Goal: Communication & Community: Ask a question

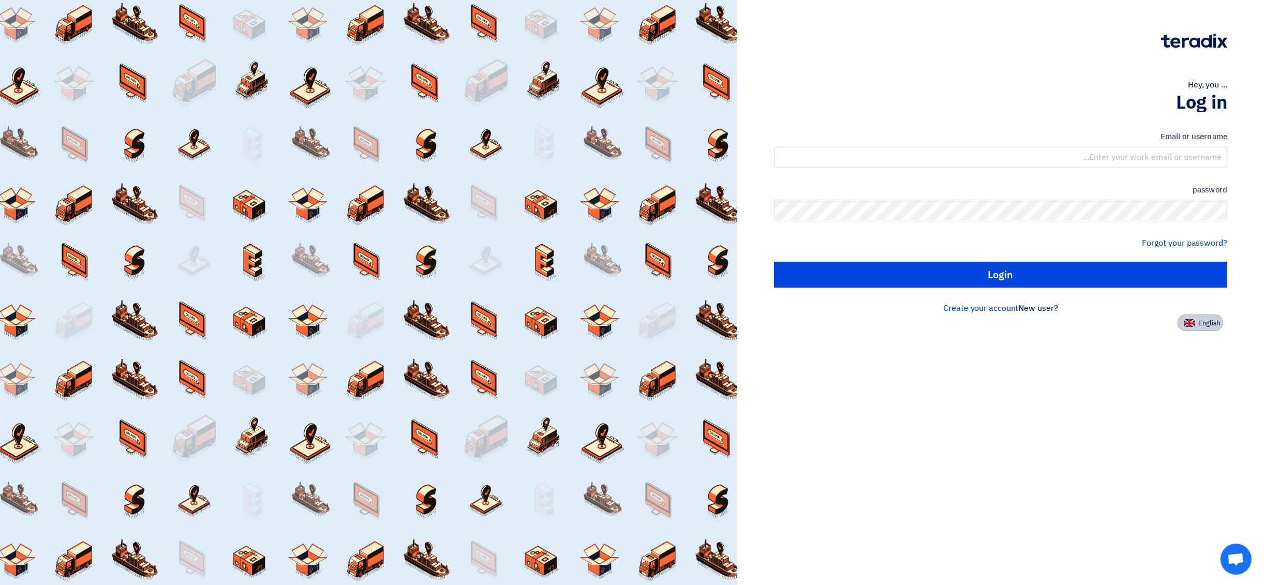
click at [631, 323] on font "English" at bounding box center [1209, 323] width 22 height 10
type input "Sign in"
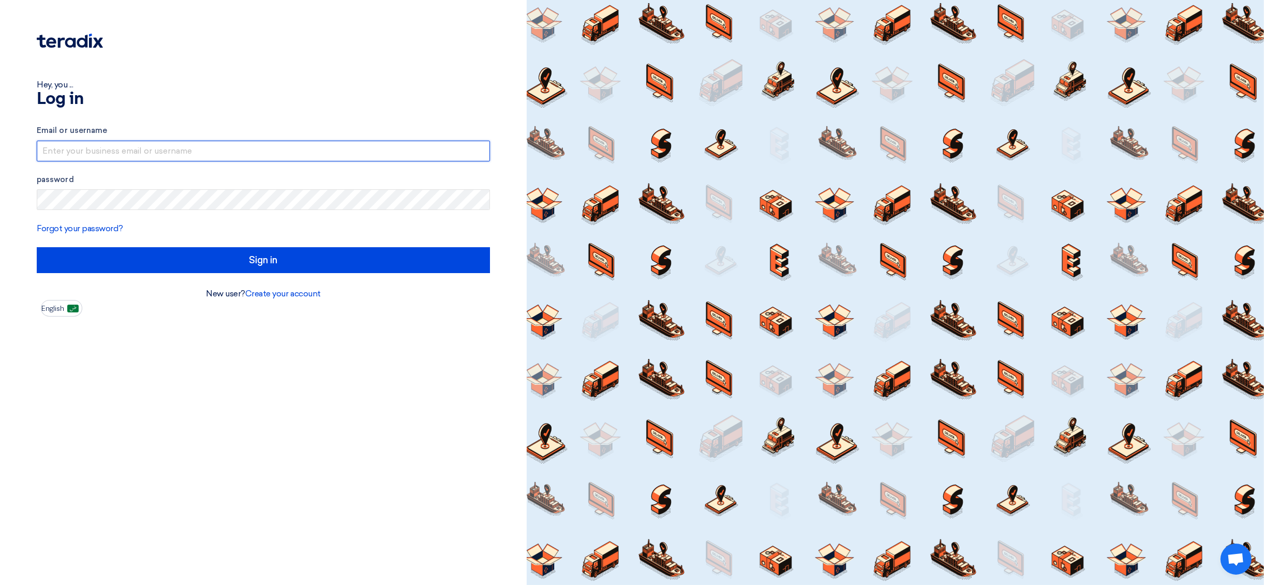
click at [149, 146] on input "text" at bounding box center [263, 151] width 453 height 21
type input "[EMAIL_ADDRESS][DOMAIN_NAME]"
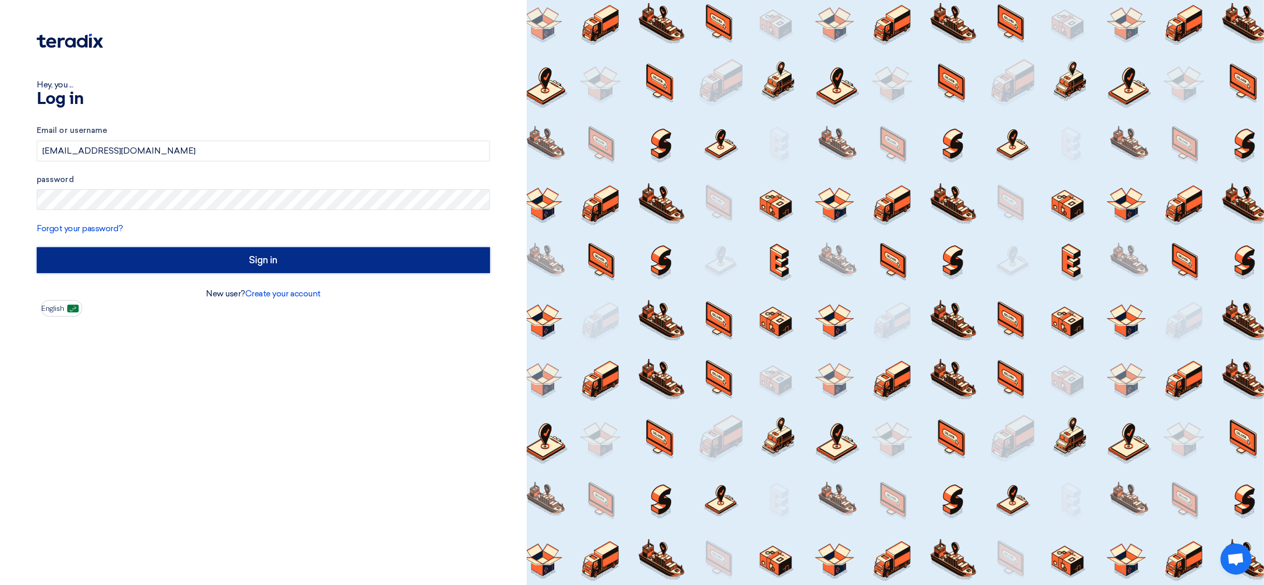
click at [234, 257] on input "Sign in" at bounding box center [263, 260] width 453 height 26
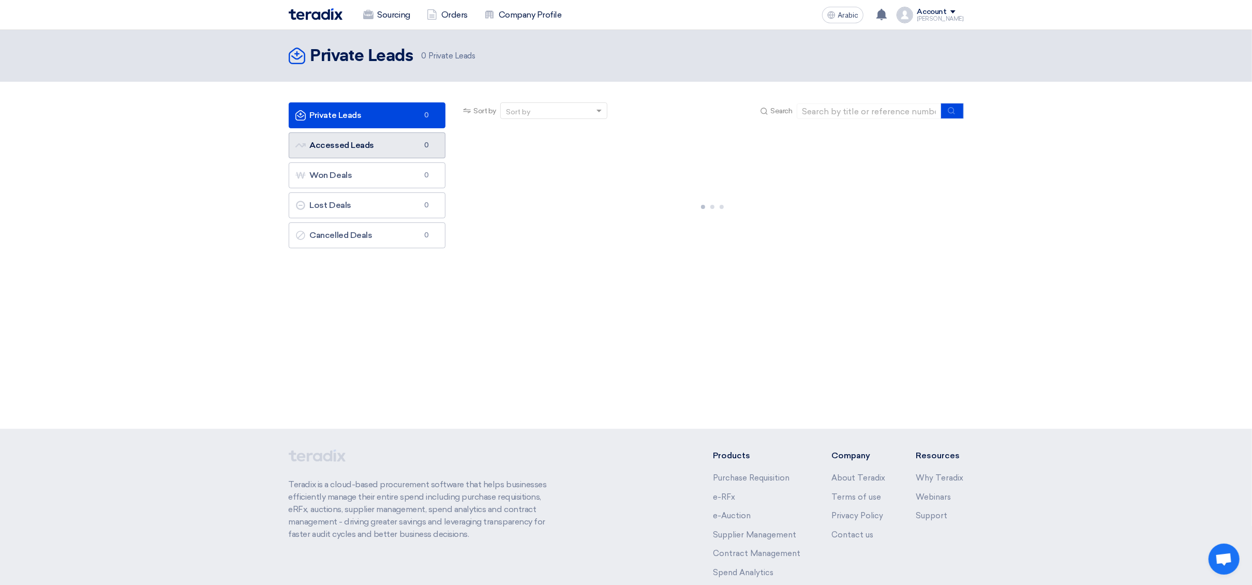
click at [374, 156] on link "Accessed Leads Accessed Leads 0" at bounding box center [367, 145] width 157 height 26
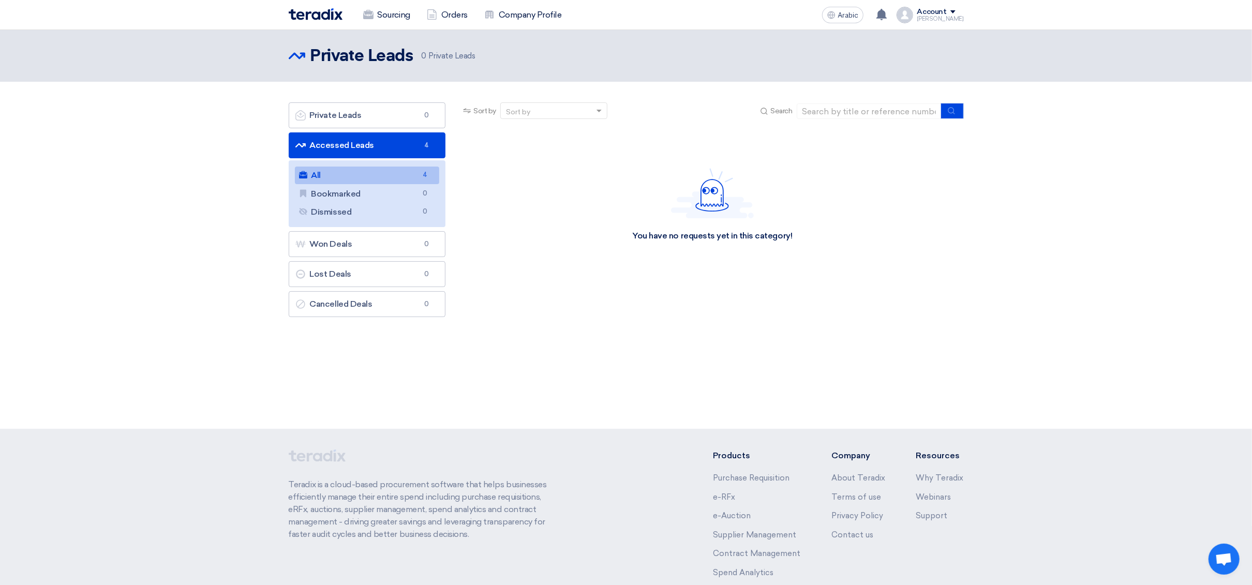
click at [384, 179] on link "All All 4" at bounding box center [367, 176] width 145 height 18
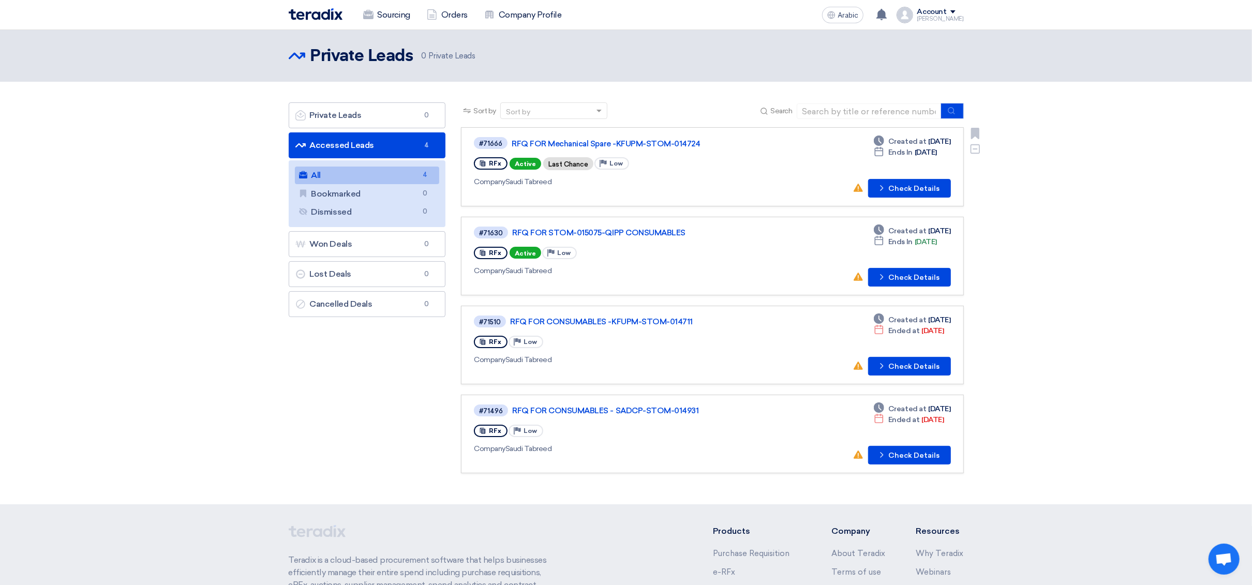
click at [631, 168] on div "RFx Active Last Chance Priority Low" at bounding box center [623, 163] width 298 height 17
click at [631, 146] on font "RFQ FOR Mechanical Spare -KFUPM-STOM-014724" at bounding box center [606, 143] width 188 height 9
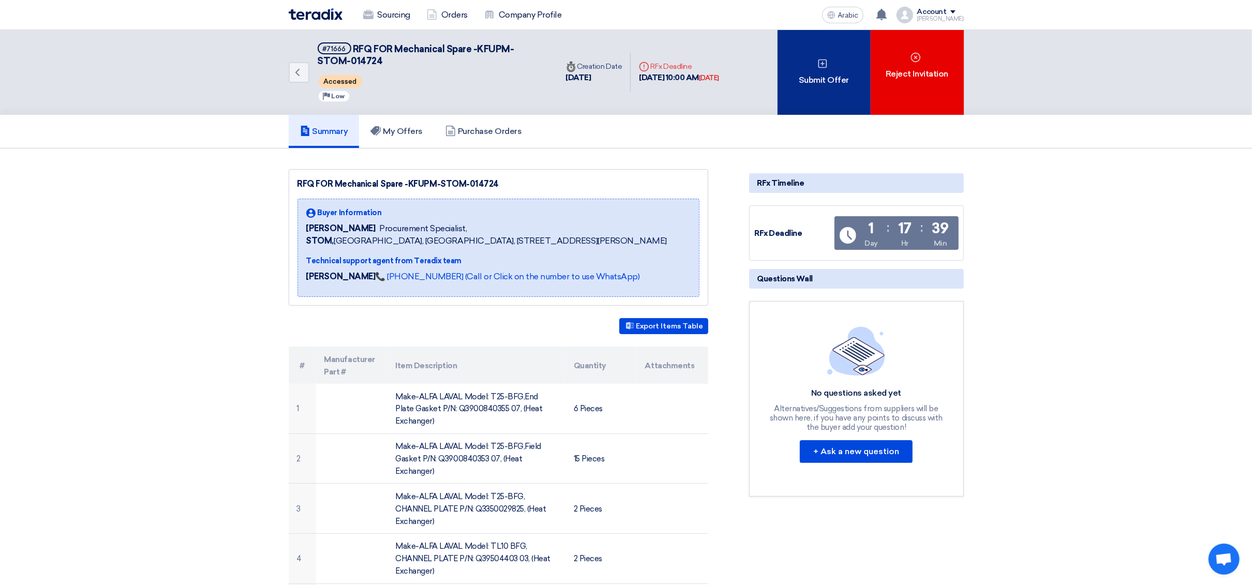
click at [631, 78] on font "Submit Offer" at bounding box center [824, 80] width 50 height 10
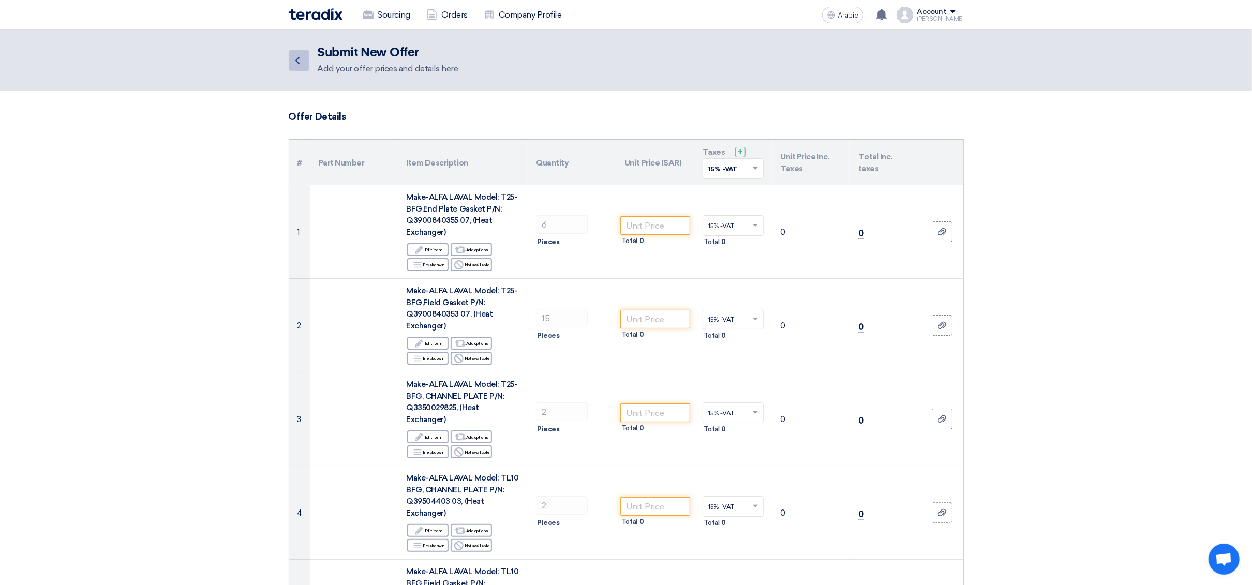
click at [295, 63] on icon "Back" at bounding box center [297, 60] width 12 height 12
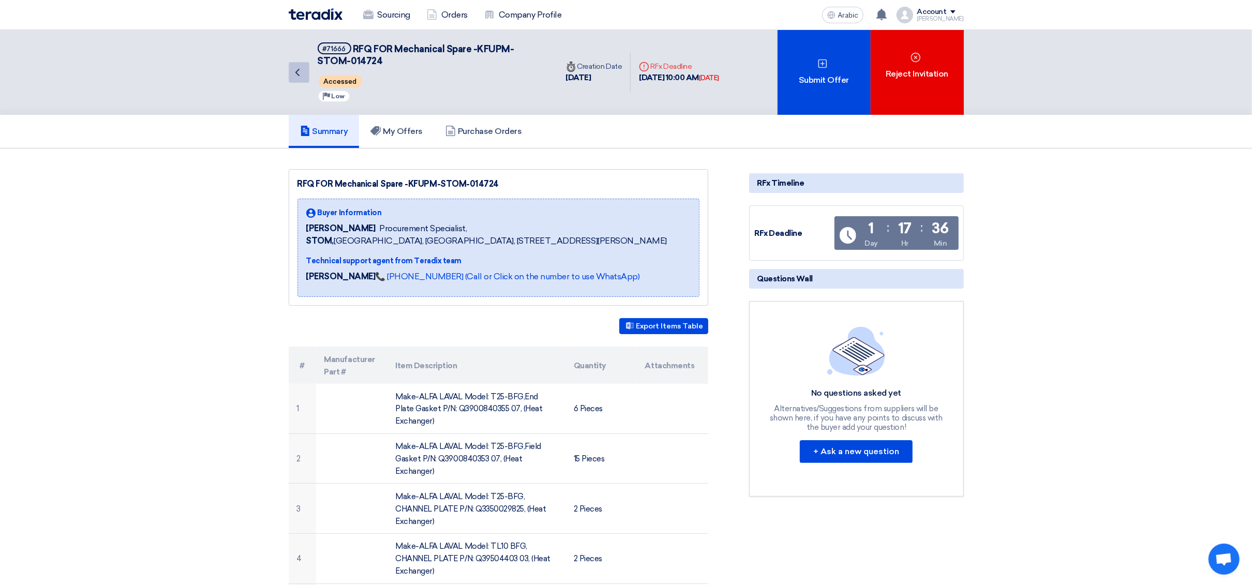
click at [295, 71] on icon "Back" at bounding box center [297, 72] width 12 height 12
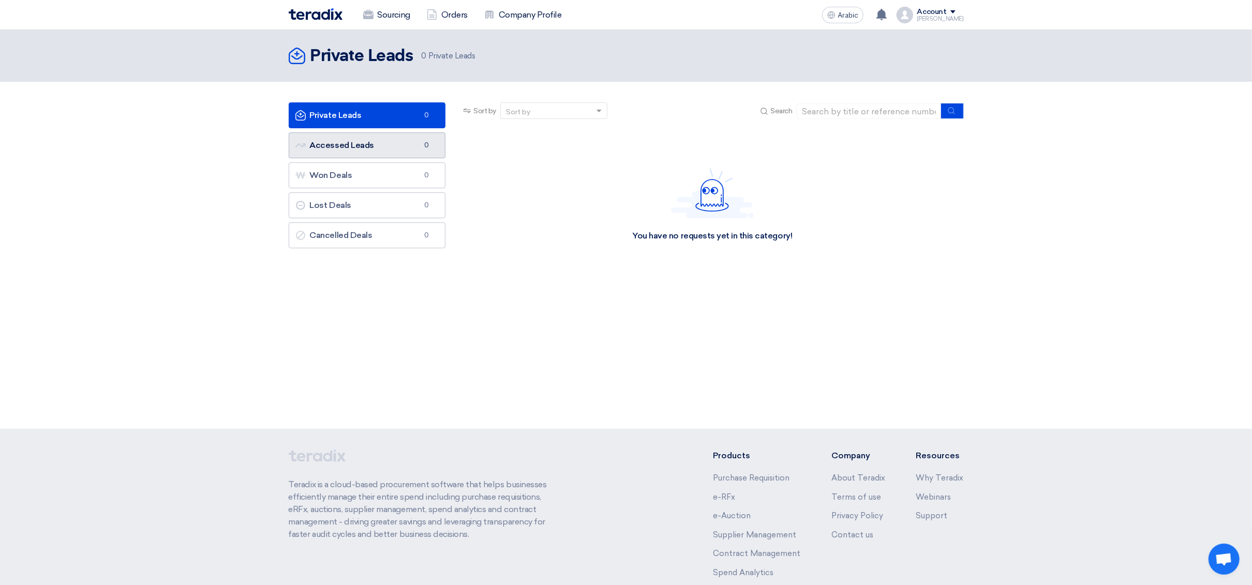
click at [382, 141] on link "Accessed Leads Accessed Leads 0" at bounding box center [367, 145] width 157 height 26
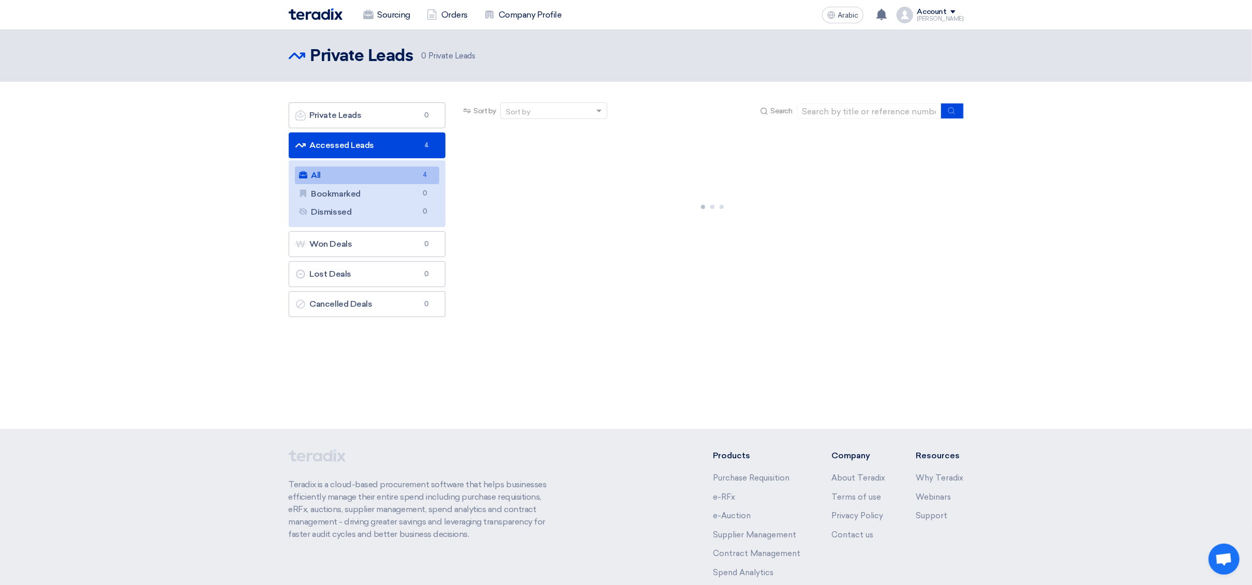
click at [374, 173] on link "All All 4" at bounding box center [367, 176] width 145 height 18
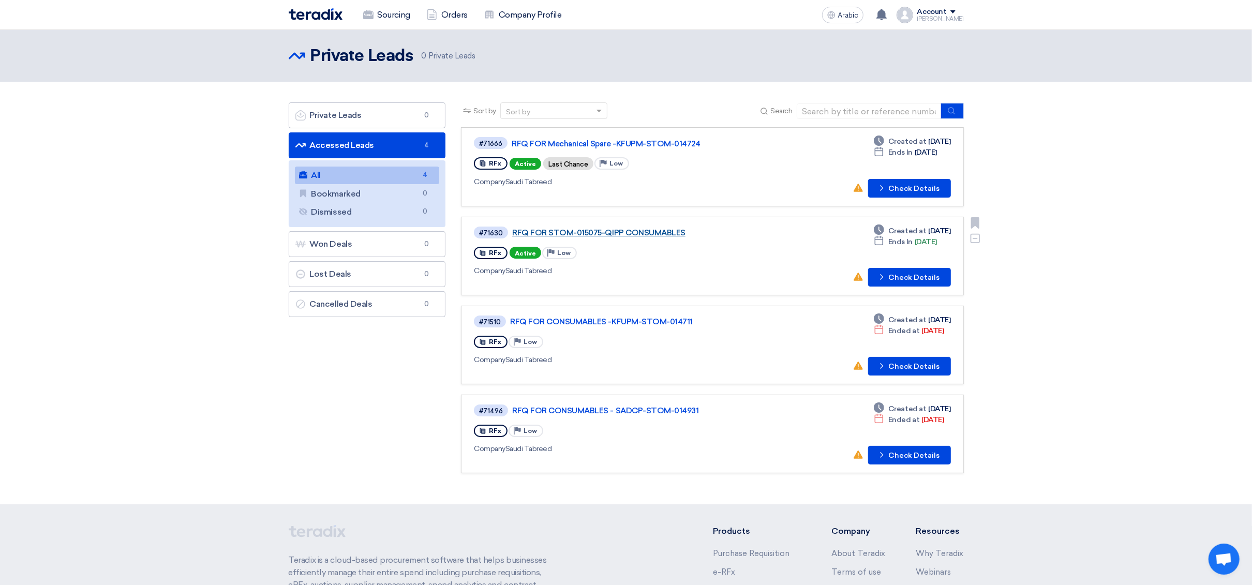
click at [631, 230] on font "RFQ FOR STOM-015075-QIPP CONSUMABLES" at bounding box center [598, 232] width 173 height 9
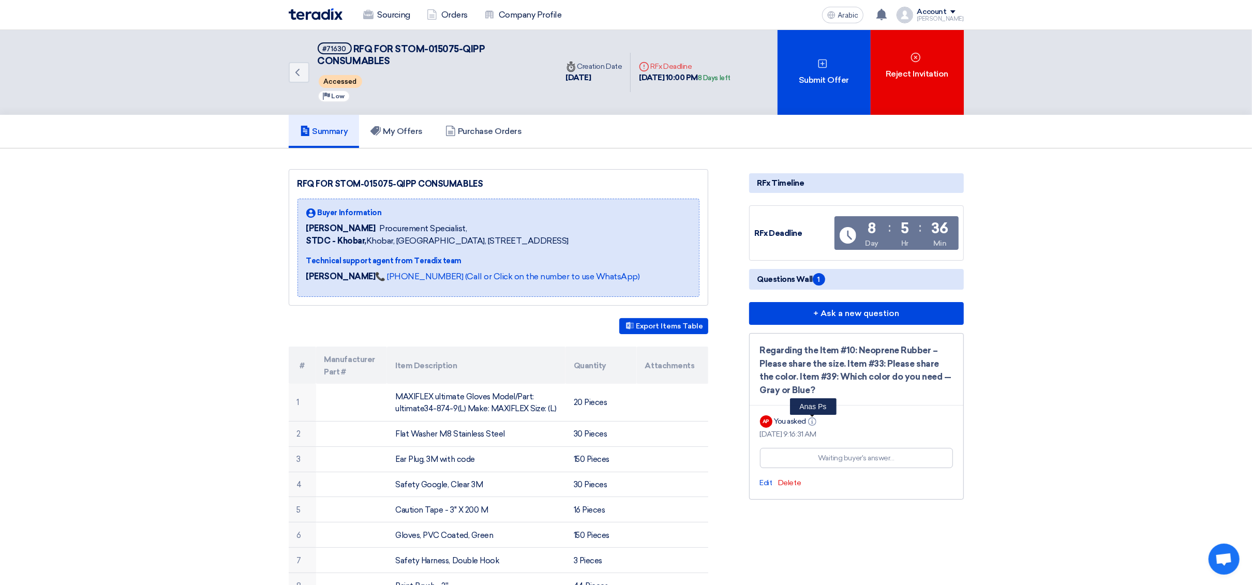
click at [631, 417] on use at bounding box center [812, 421] width 8 height 8
click at [631, 423] on div "You asked Info" at bounding box center [796, 421] width 44 height 11
click at [631, 459] on div "Waiting buyer's answer…" at bounding box center [856, 458] width 193 height 20
click at [631, 454] on font "Waiting buyer's answer…" at bounding box center [856, 458] width 77 height 9
click at [631, 312] on font "+ Ask a new question" at bounding box center [856, 313] width 86 height 10
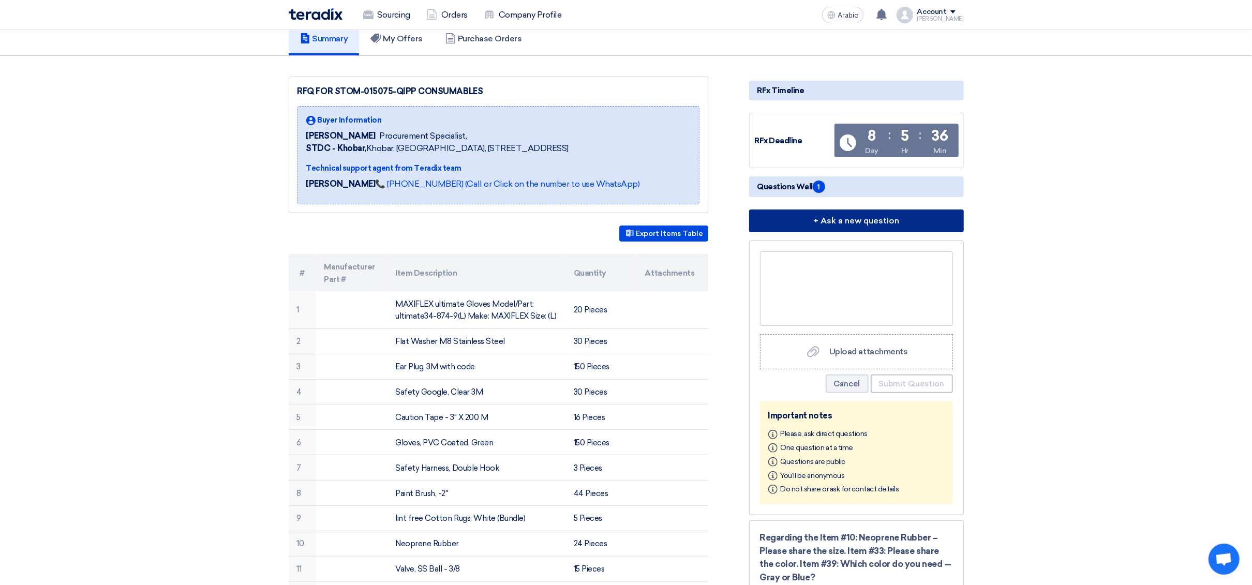
scroll to position [233, 0]
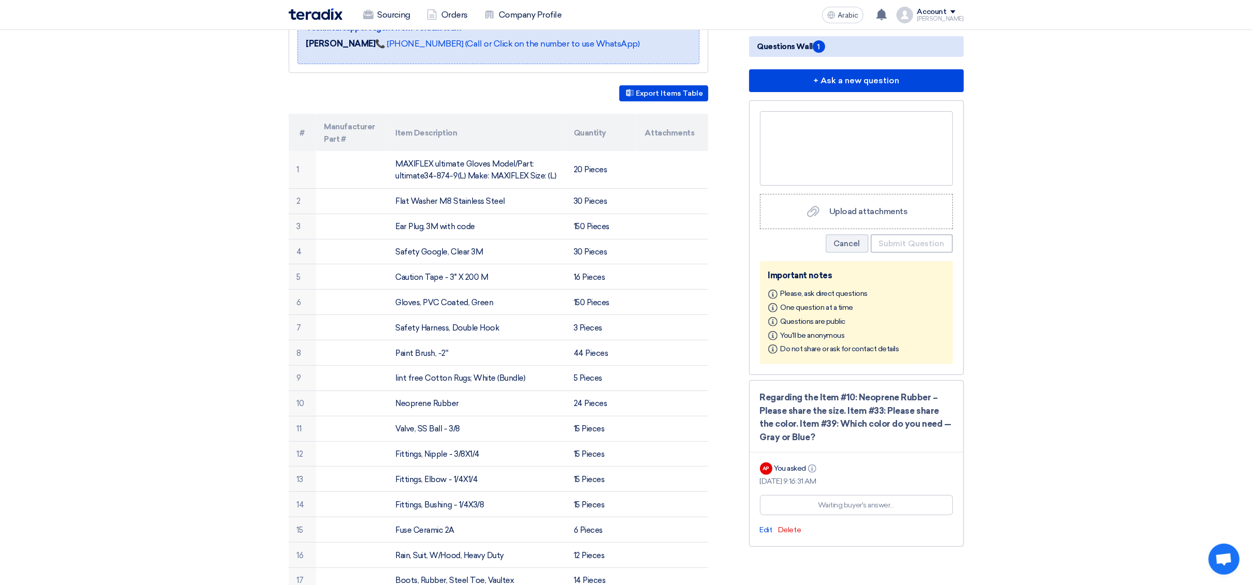
drag, startPoint x: 816, startPoint y: 434, endPoint x: 751, endPoint y: 391, distance: 78.3
click at [631, 391] on div "Regarding the Item #10: Neoprene Rubber – Please share the size. Item #33: Plea…" at bounding box center [856, 463] width 215 height 167
copy font "Regarding the Item #10: Neoprene Rubber – Please share the size. Item #33: Plea…"
click at [631, 124] on div at bounding box center [856, 148] width 193 height 74
paste div
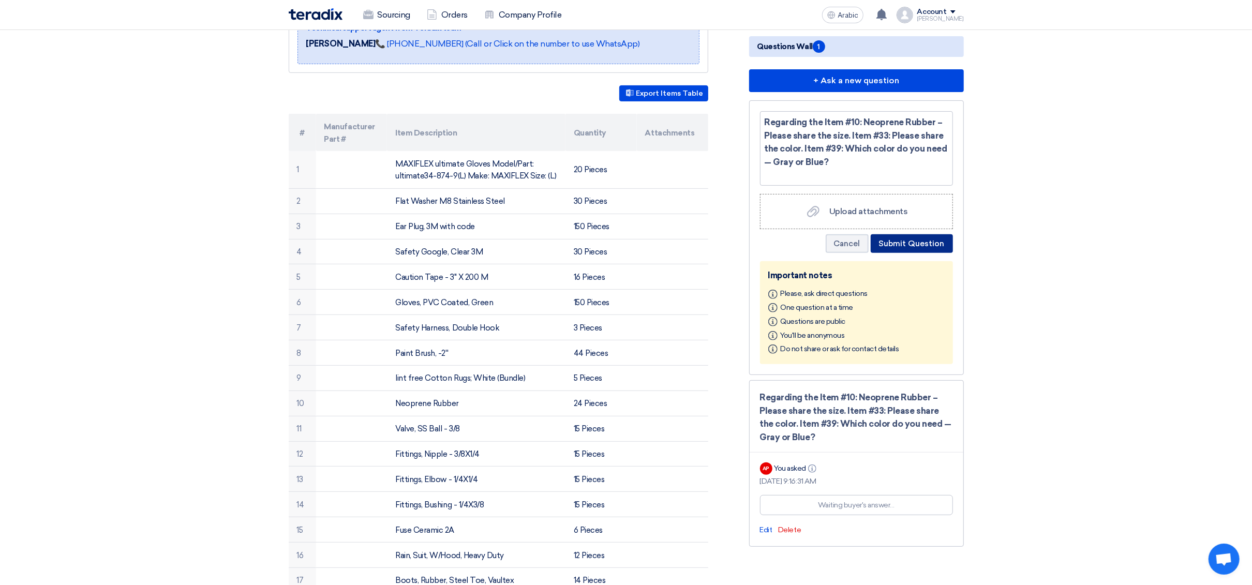
click at [631, 243] on font "Submit Question" at bounding box center [912, 243] width 66 height 9
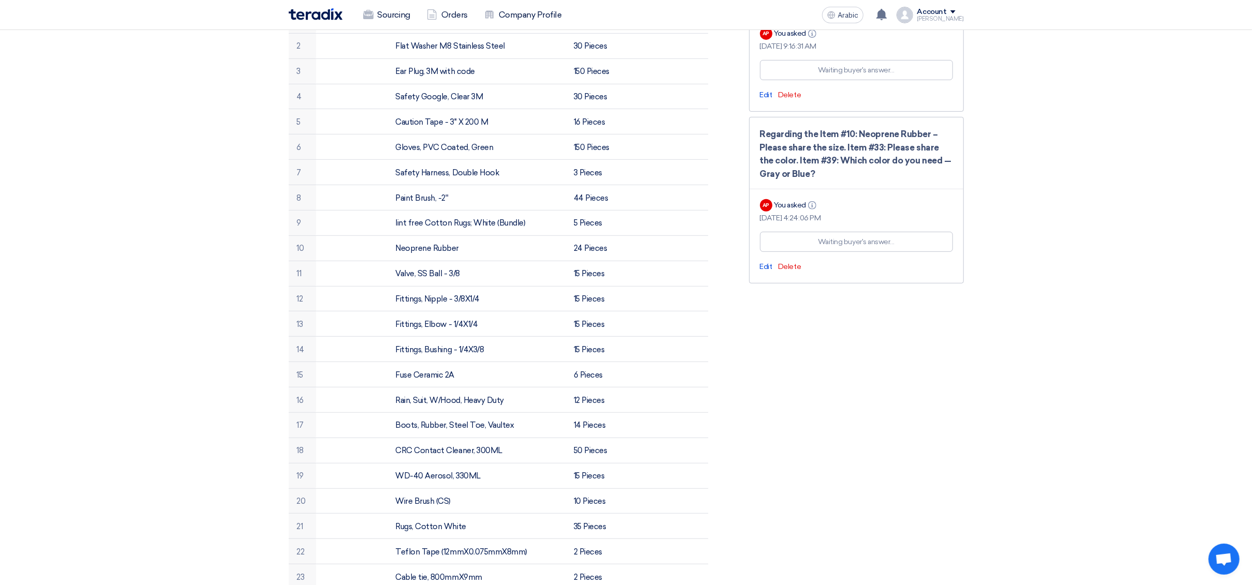
scroll to position [0, 0]
